Goal: Transaction & Acquisition: Download file/media

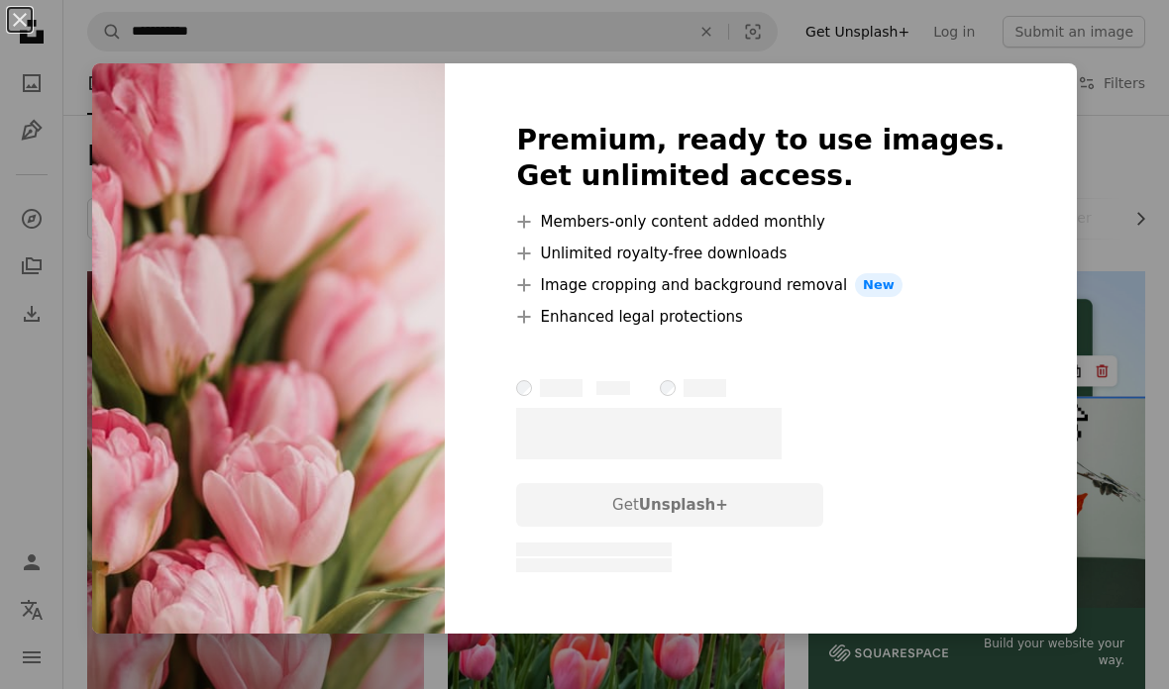
scroll to position [231, 0]
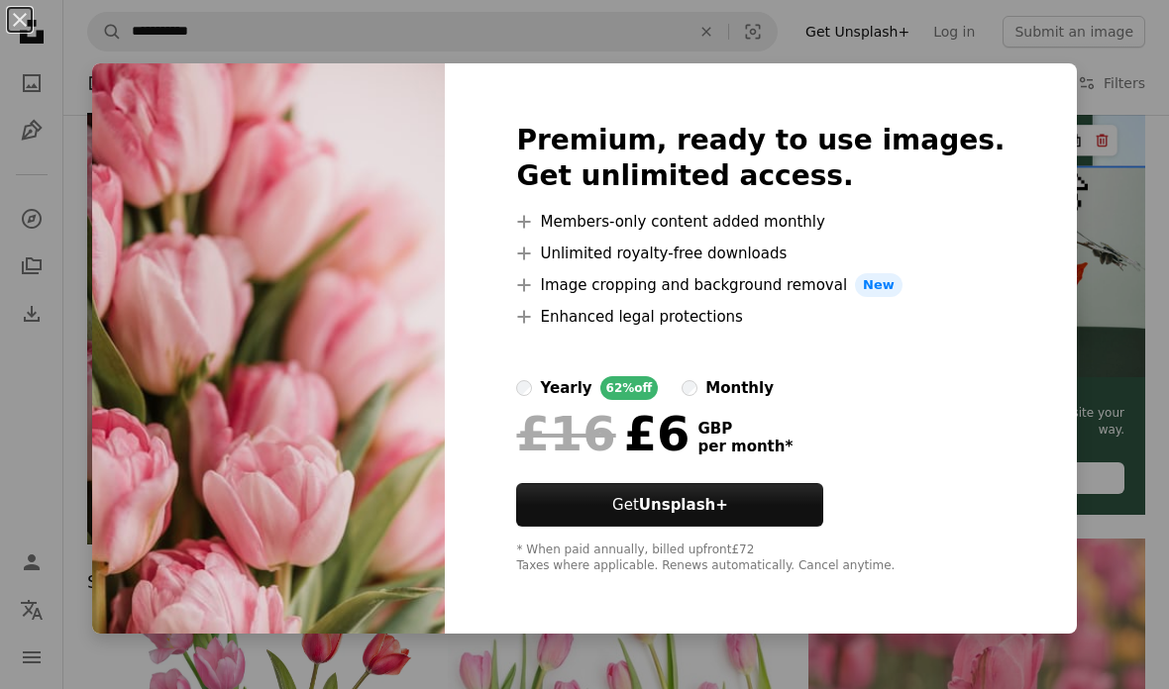
click at [1124, 203] on div "An X shape Premium, ready to use images. Get unlimited access. A plus sign Memb…" at bounding box center [584, 344] width 1169 height 689
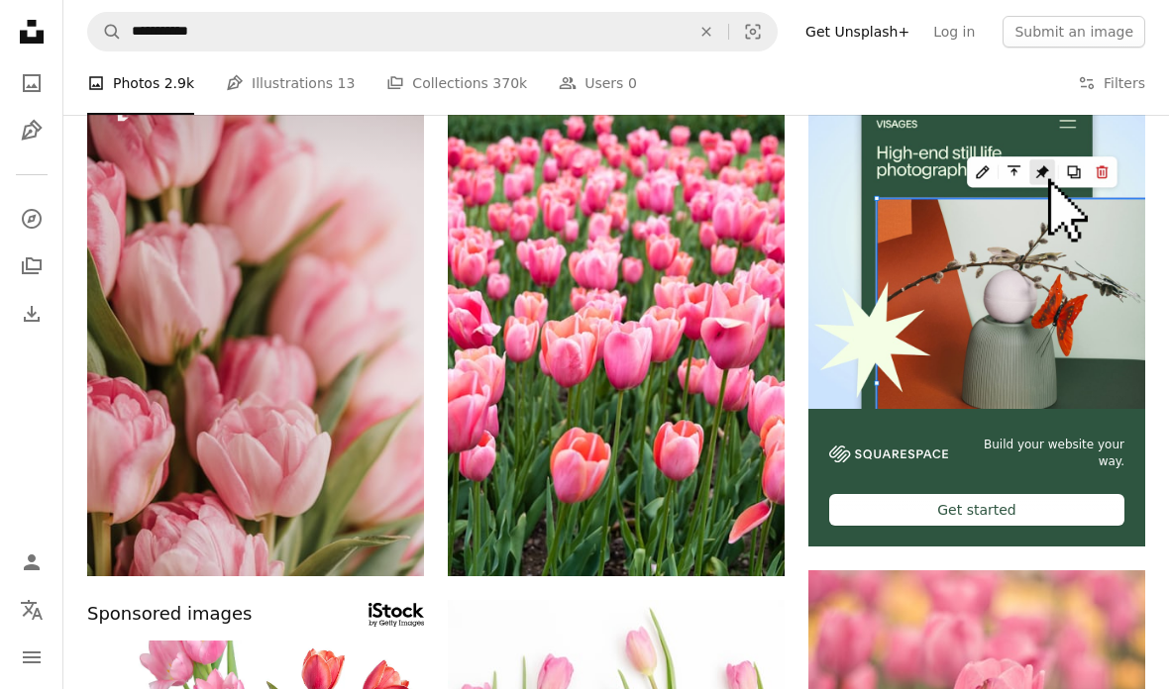
scroll to position [0, 0]
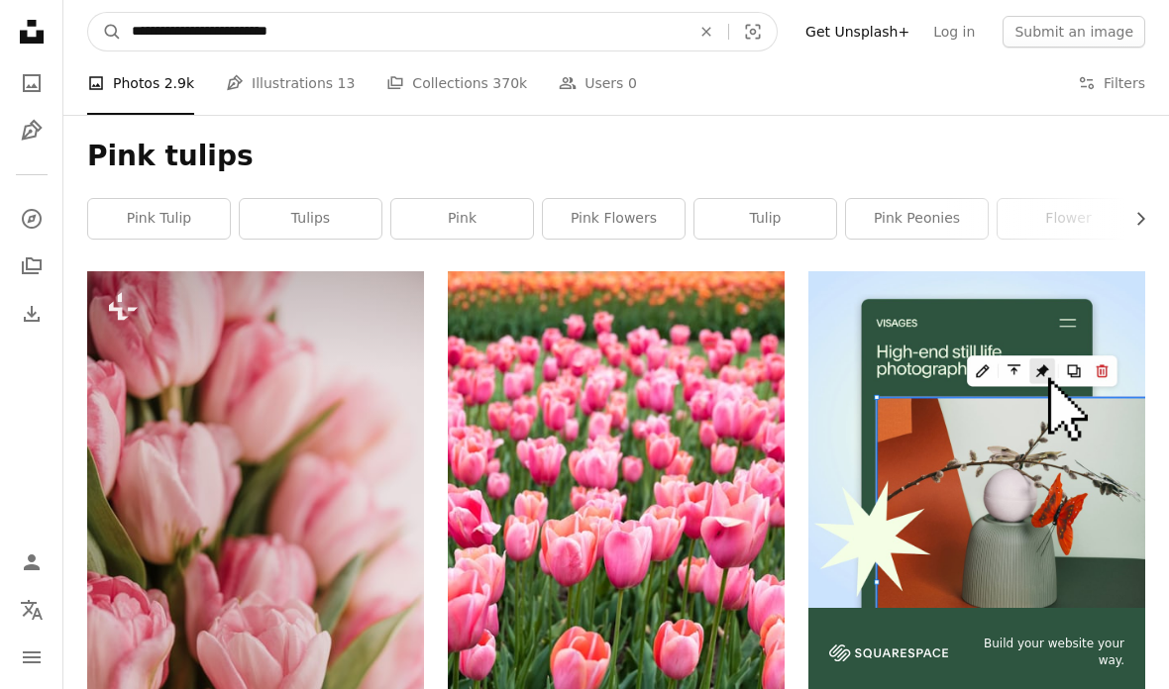
type input "**********"
click at [105, 32] on button "A magnifying glass" at bounding box center [105, 32] width 34 height 38
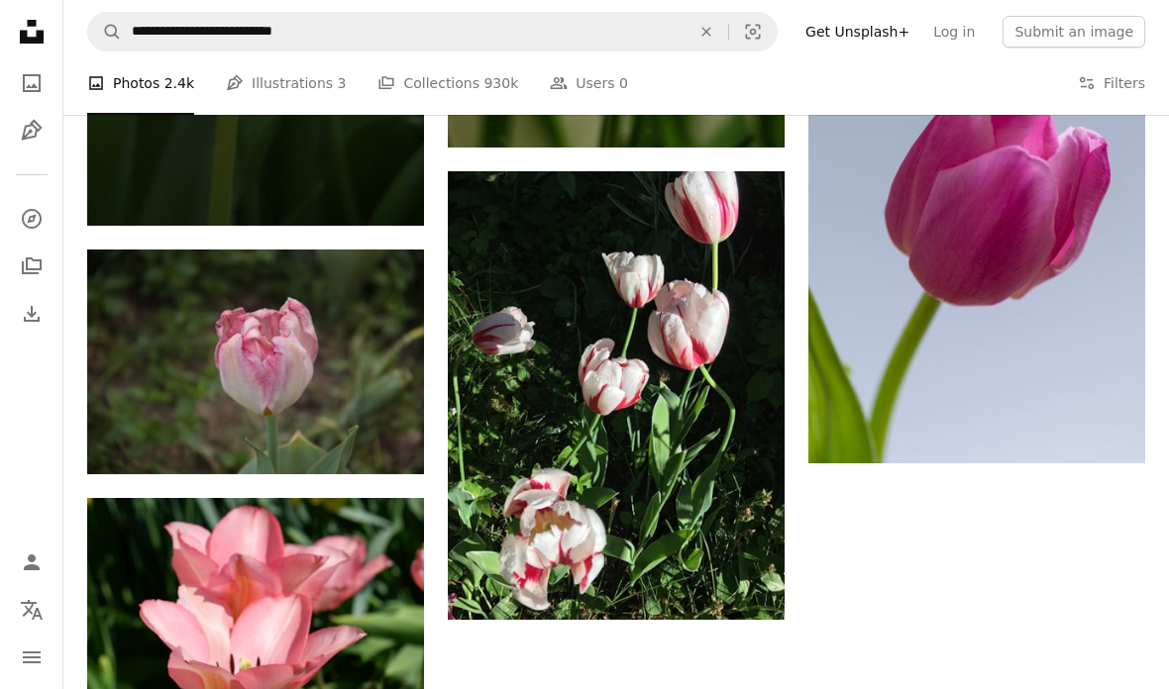
scroll to position [2651, 0]
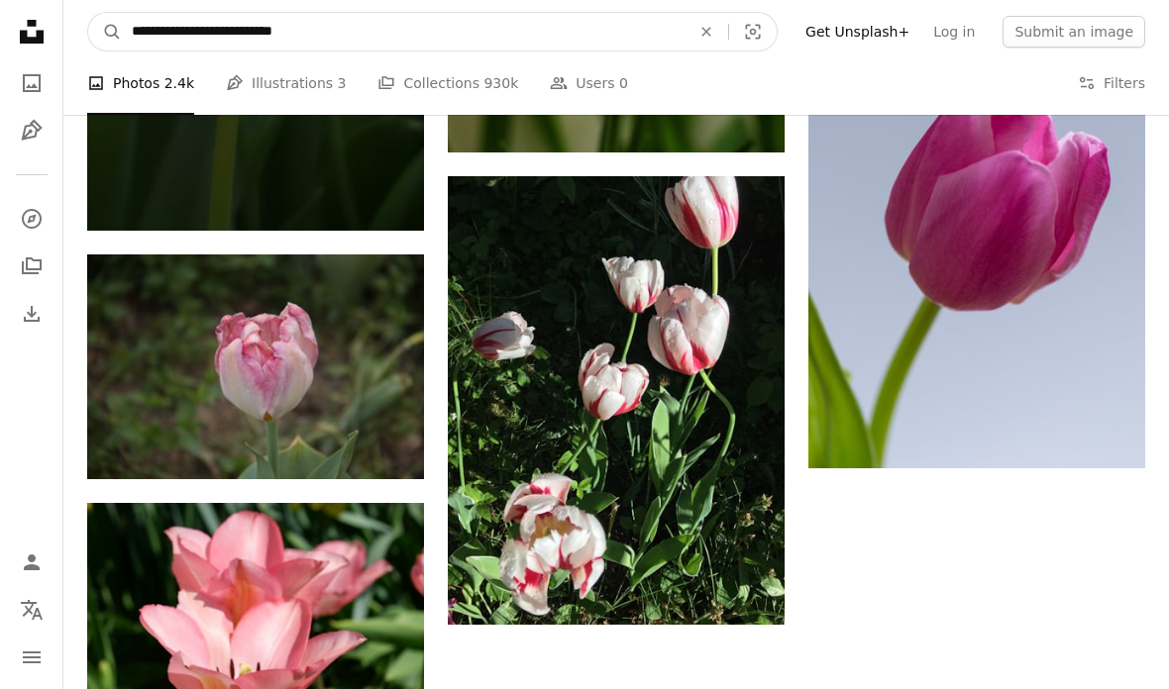
click at [566, 38] on input "**********" at bounding box center [403, 32] width 563 height 38
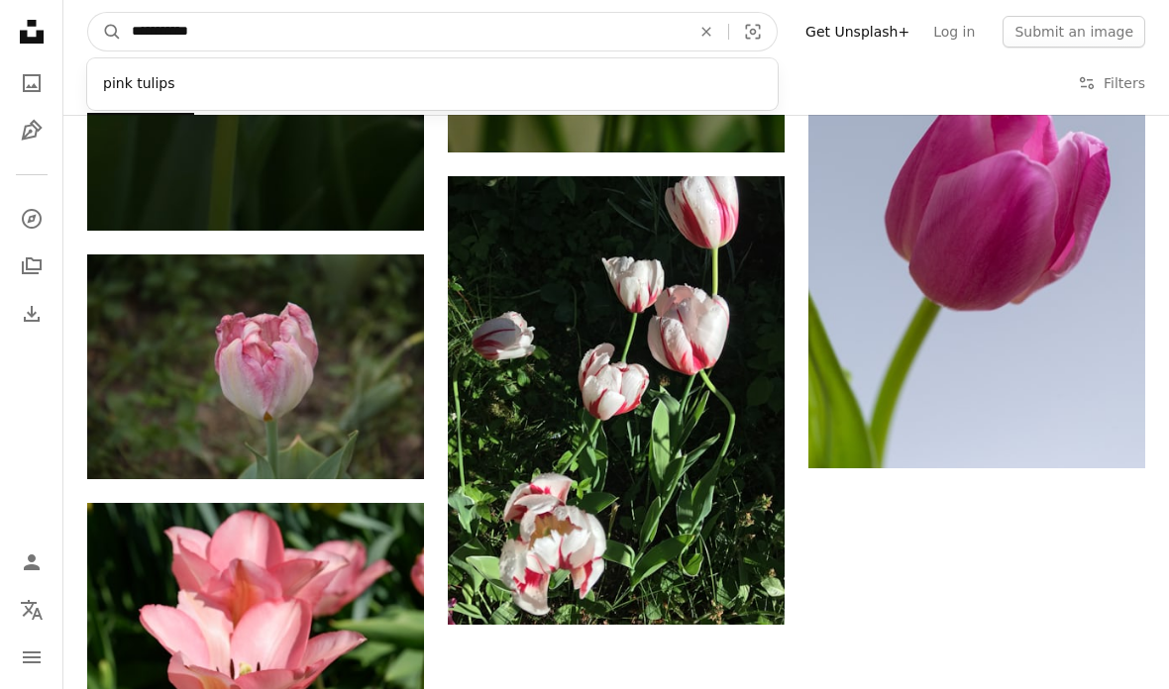
type input "**********"
click at [105, 32] on button "A magnifying glass" at bounding box center [105, 32] width 34 height 38
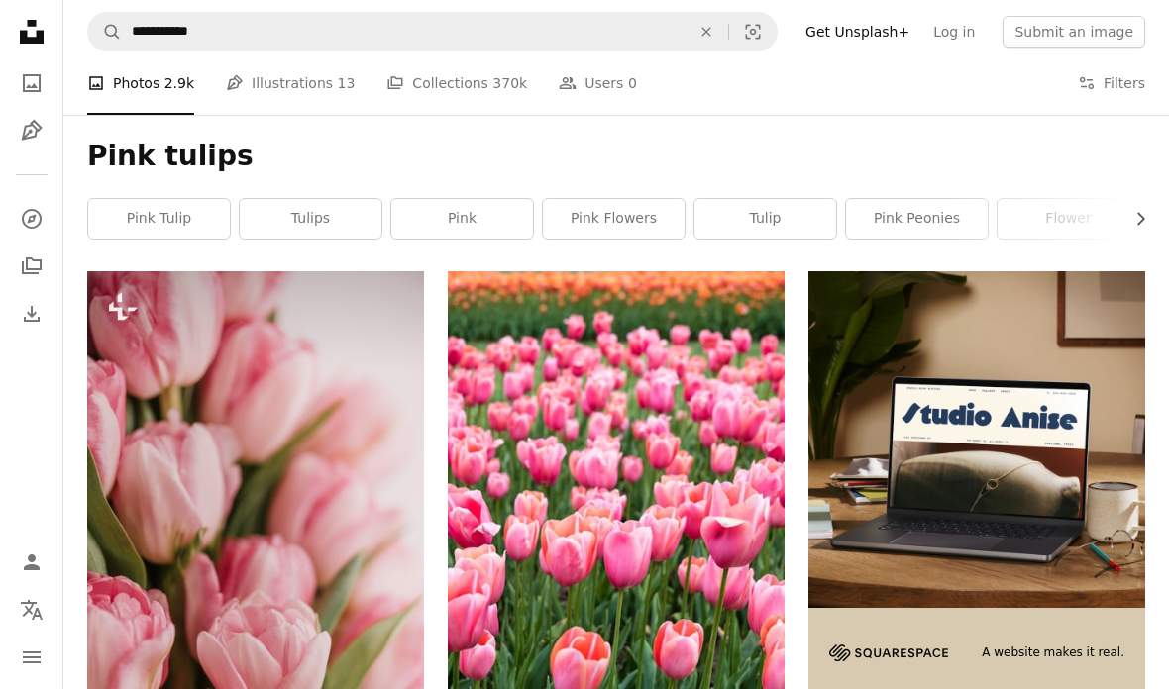
click at [1110, 98] on button "Filters Filters" at bounding box center [1110, 82] width 67 height 63
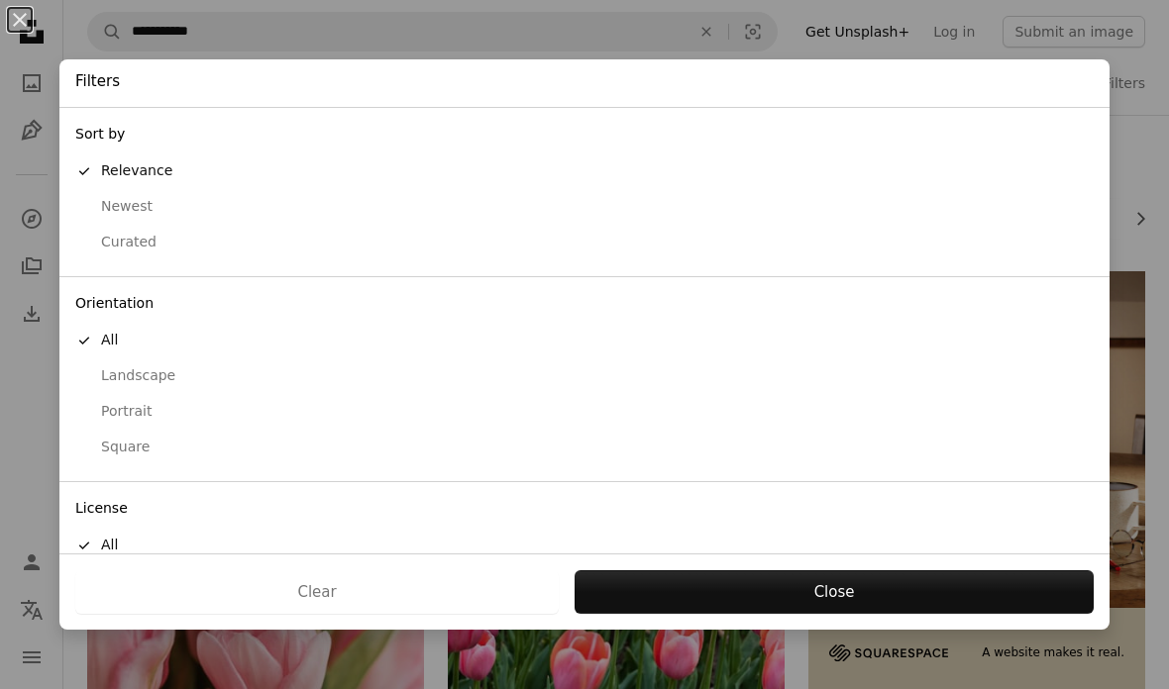
click at [146, 371] on div "Landscape" at bounding box center [584, 376] width 1018 height 20
click at [971, 591] on button "Apply" at bounding box center [833, 592] width 520 height 44
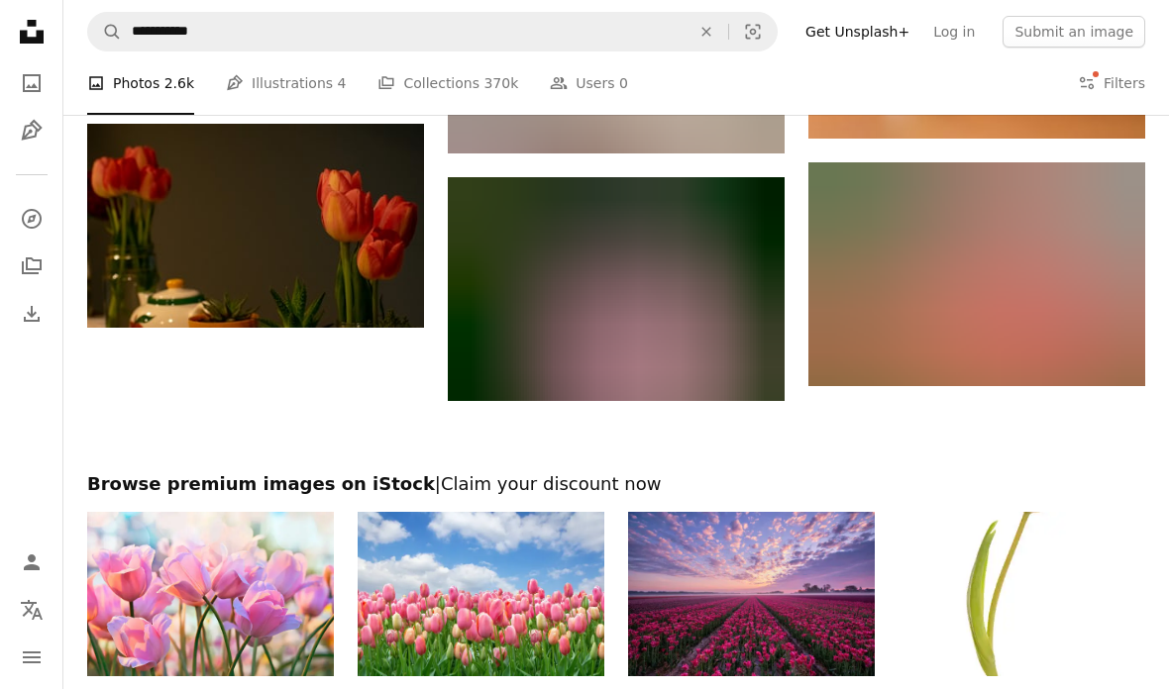
scroll to position [1847, 0]
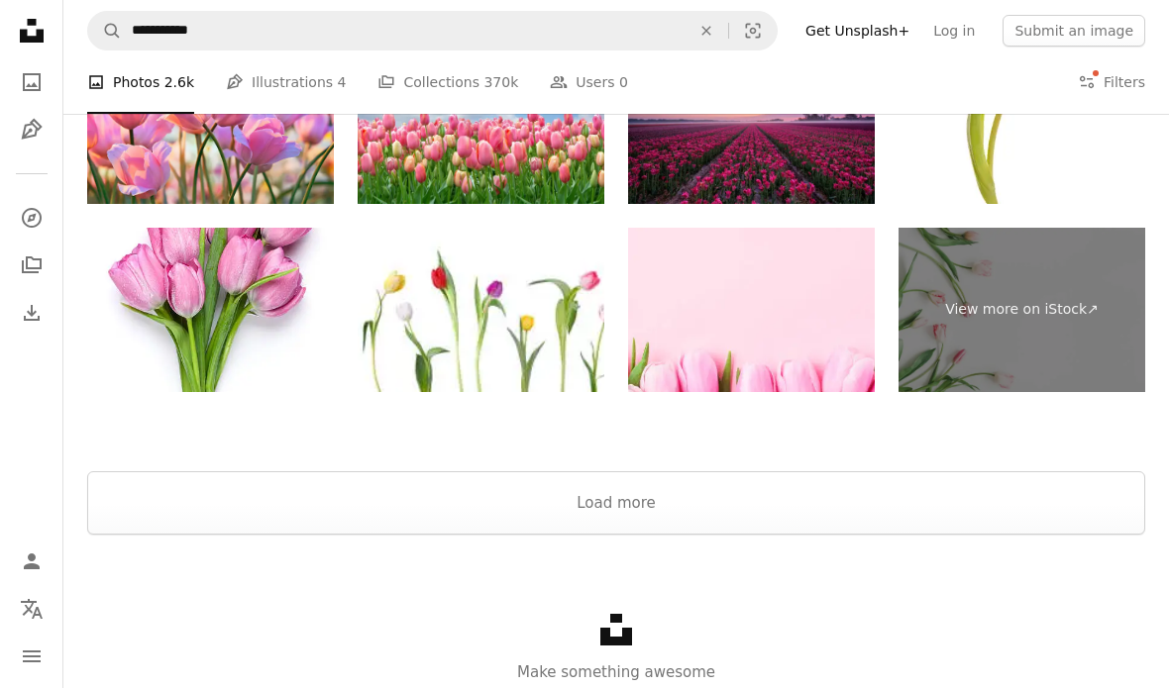
click at [594, 520] on button "Load more" at bounding box center [616, 503] width 1058 height 63
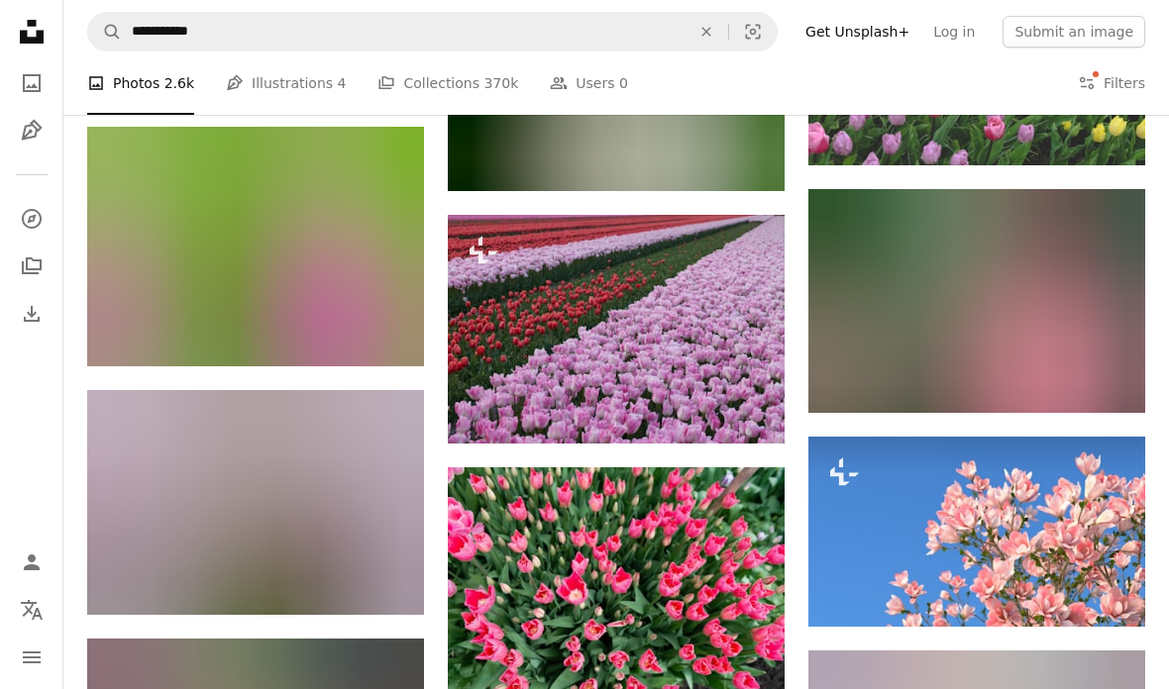
scroll to position [7318, 0]
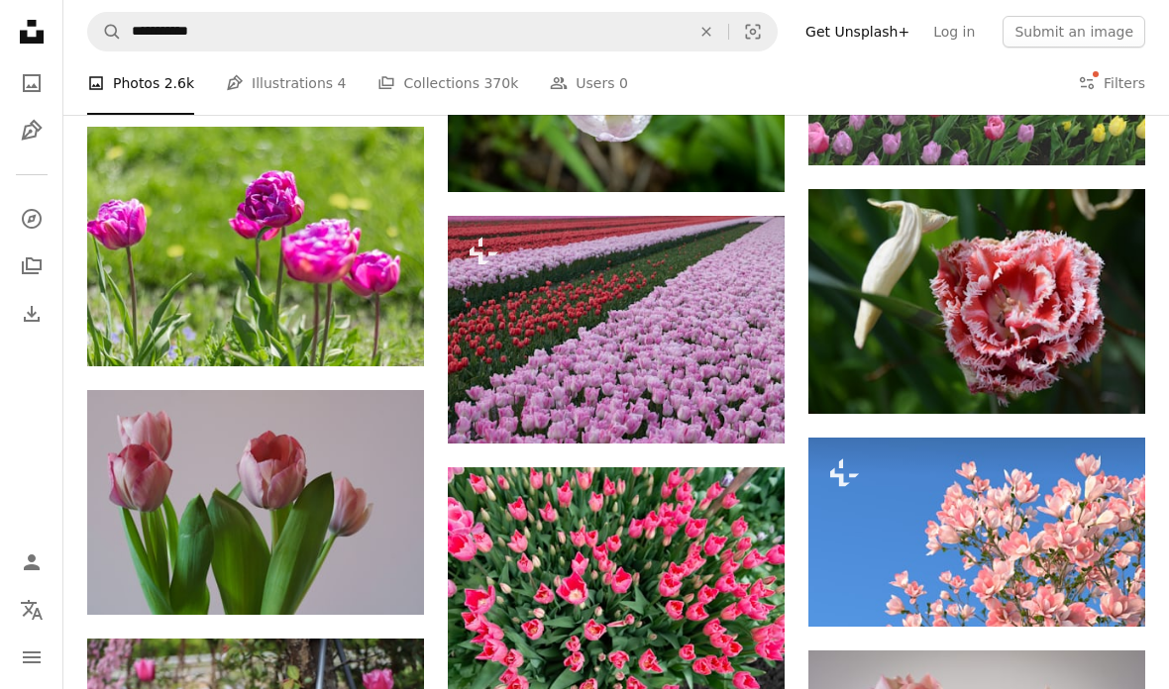
click at [404, 566] on img at bounding box center [255, 502] width 337 height 225
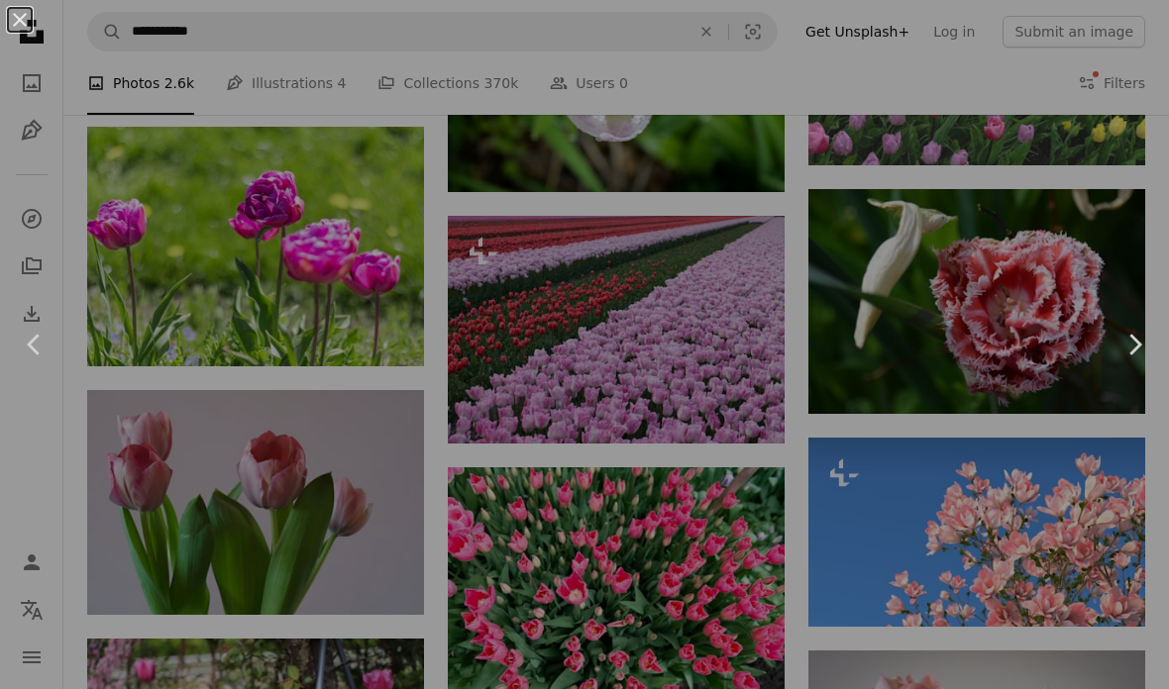
scroll to position [7397, 0]
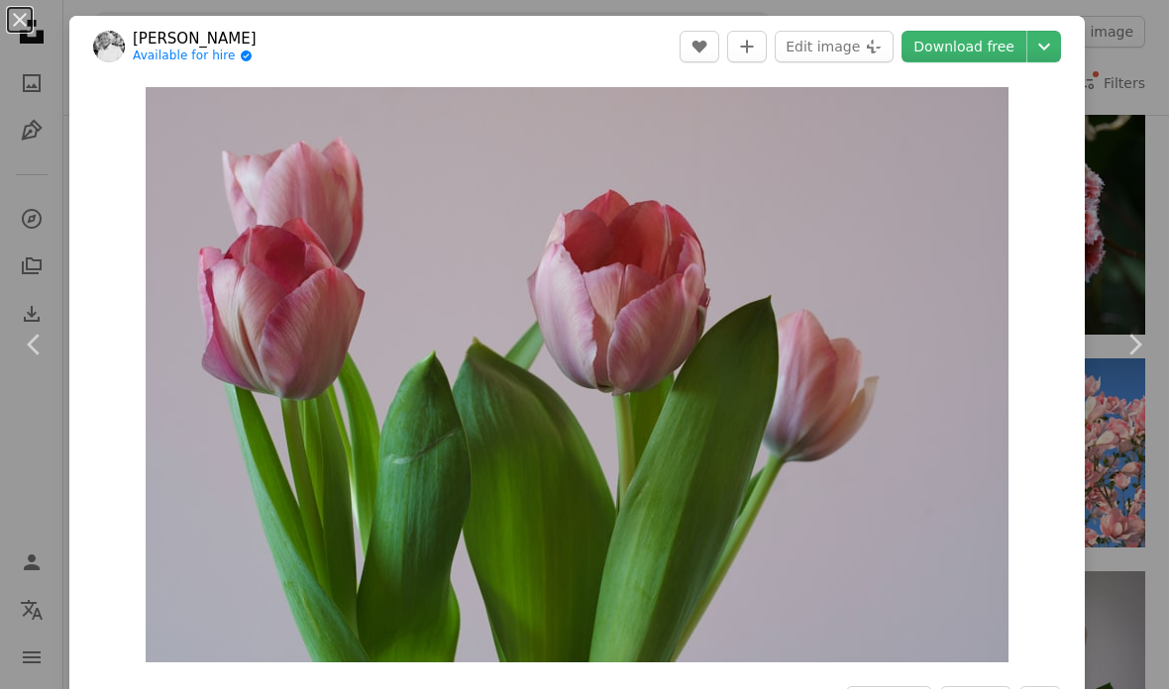
click at [981, 54] on link "Download free" at bounding box center [963, 47] width 125 height 32
